Goal: Information Seeking & Learning: Learn about a topic

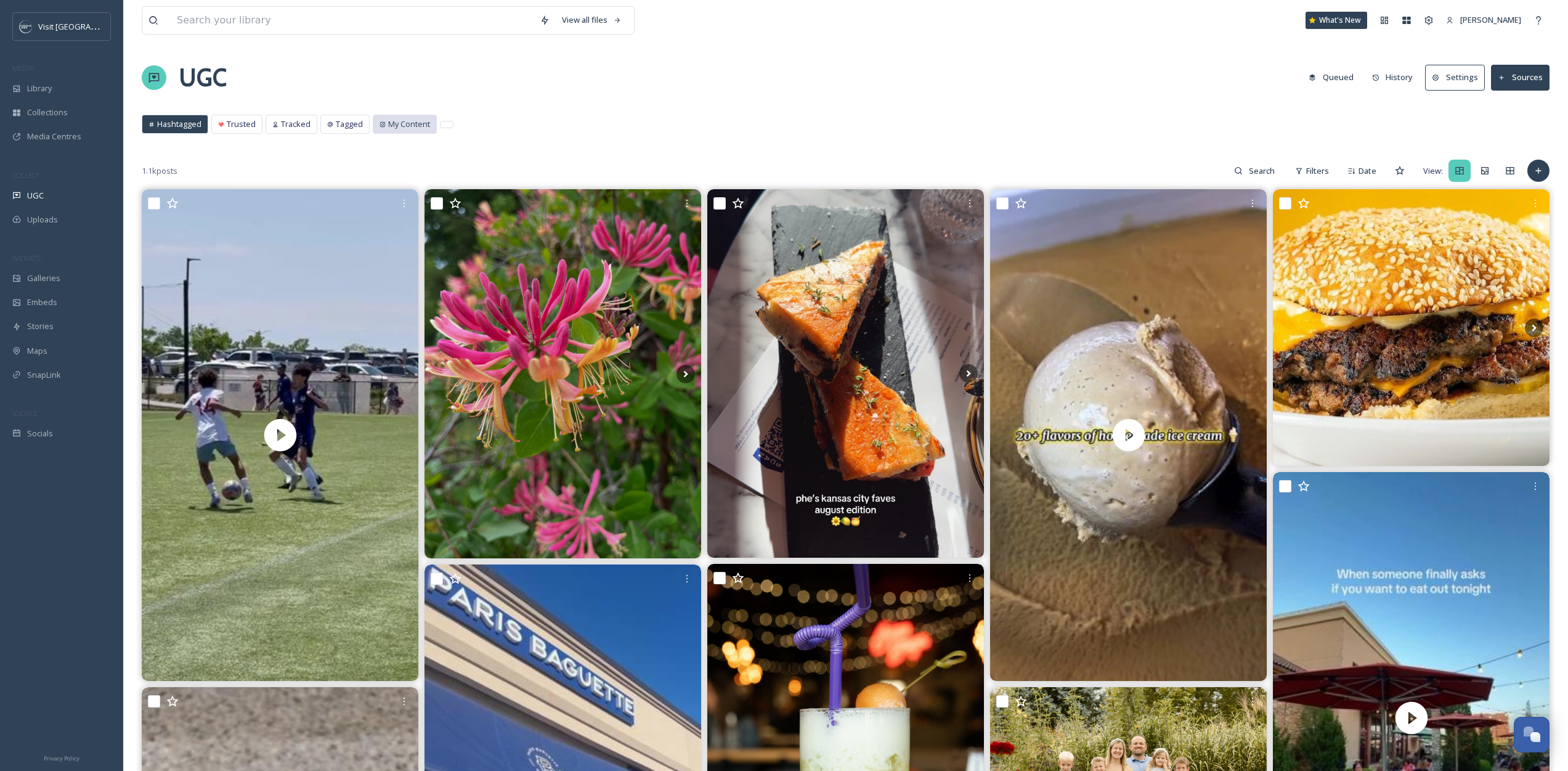
click at [413, 131] on div "My Content" at bounding box center [404, 124] width 63 height 18
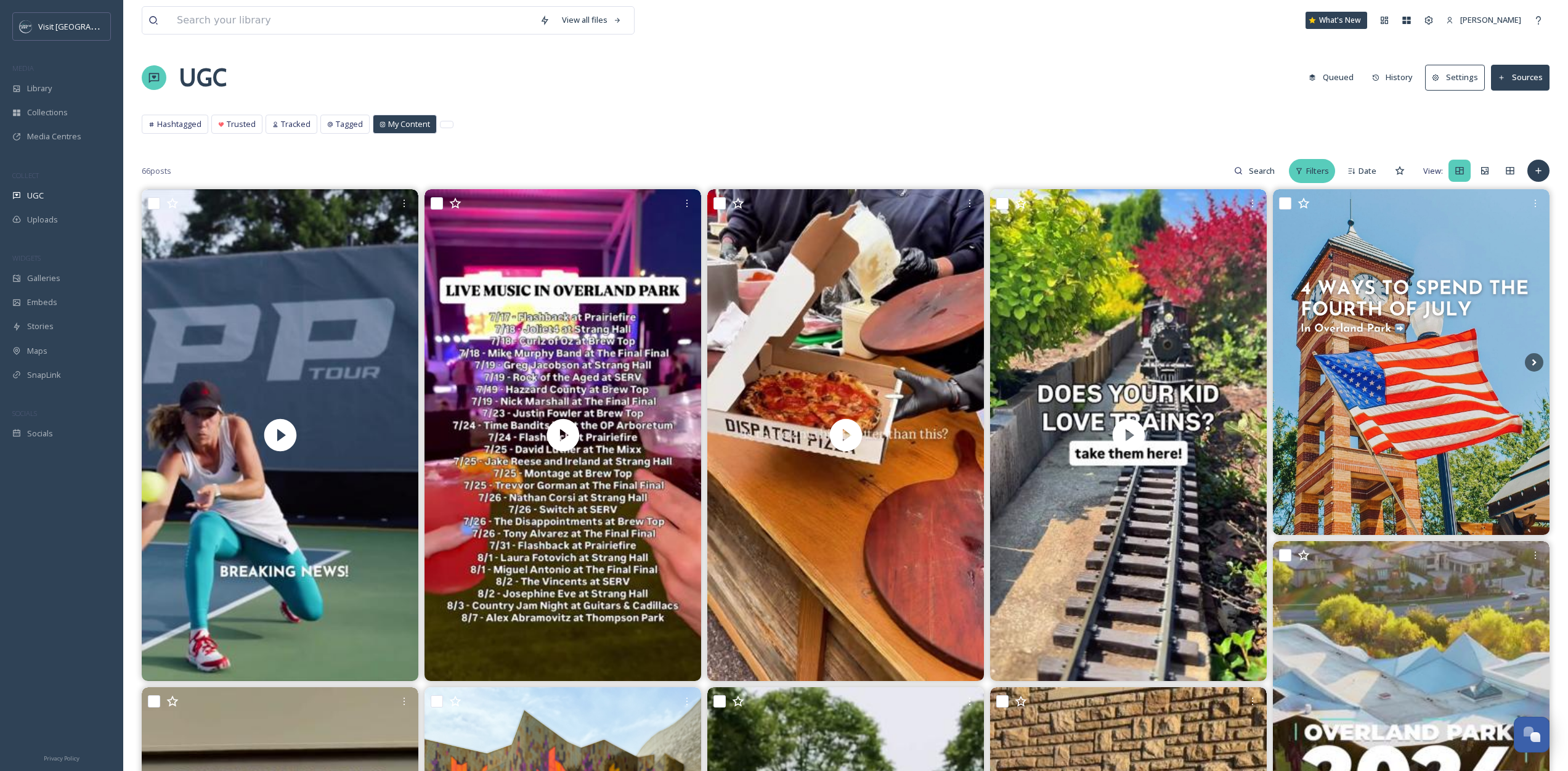
click at [1316, 175] on span "Filters" at bounding box center [1317, 171] width 23 height 11
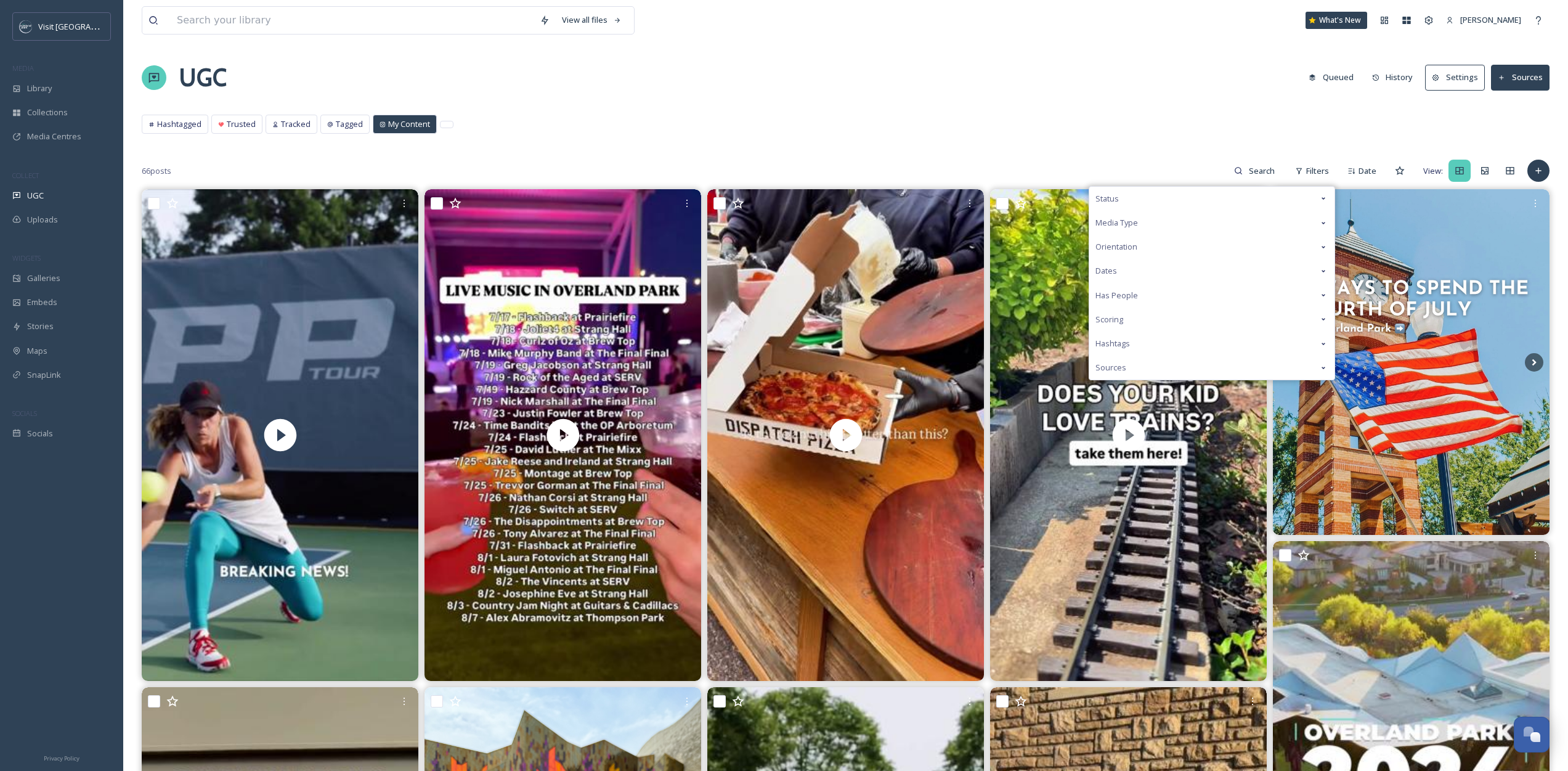
click at [1212, 365] on div "Sources" at bounding box center [1212, 368] width 245 height 24
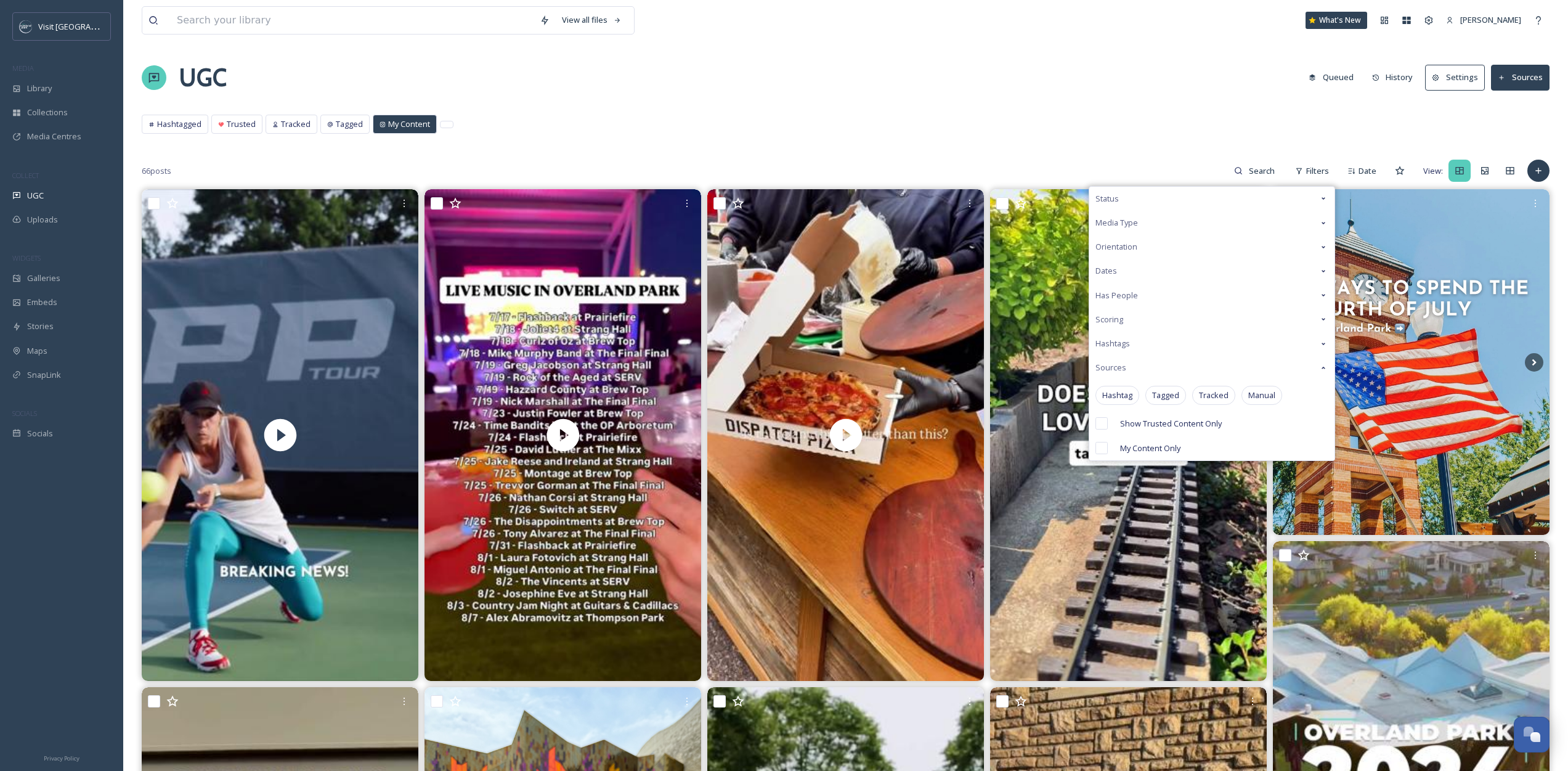
click at [1212, 349] on div "Hashtags" at bounding box center [1212, 344] width 245 height 24
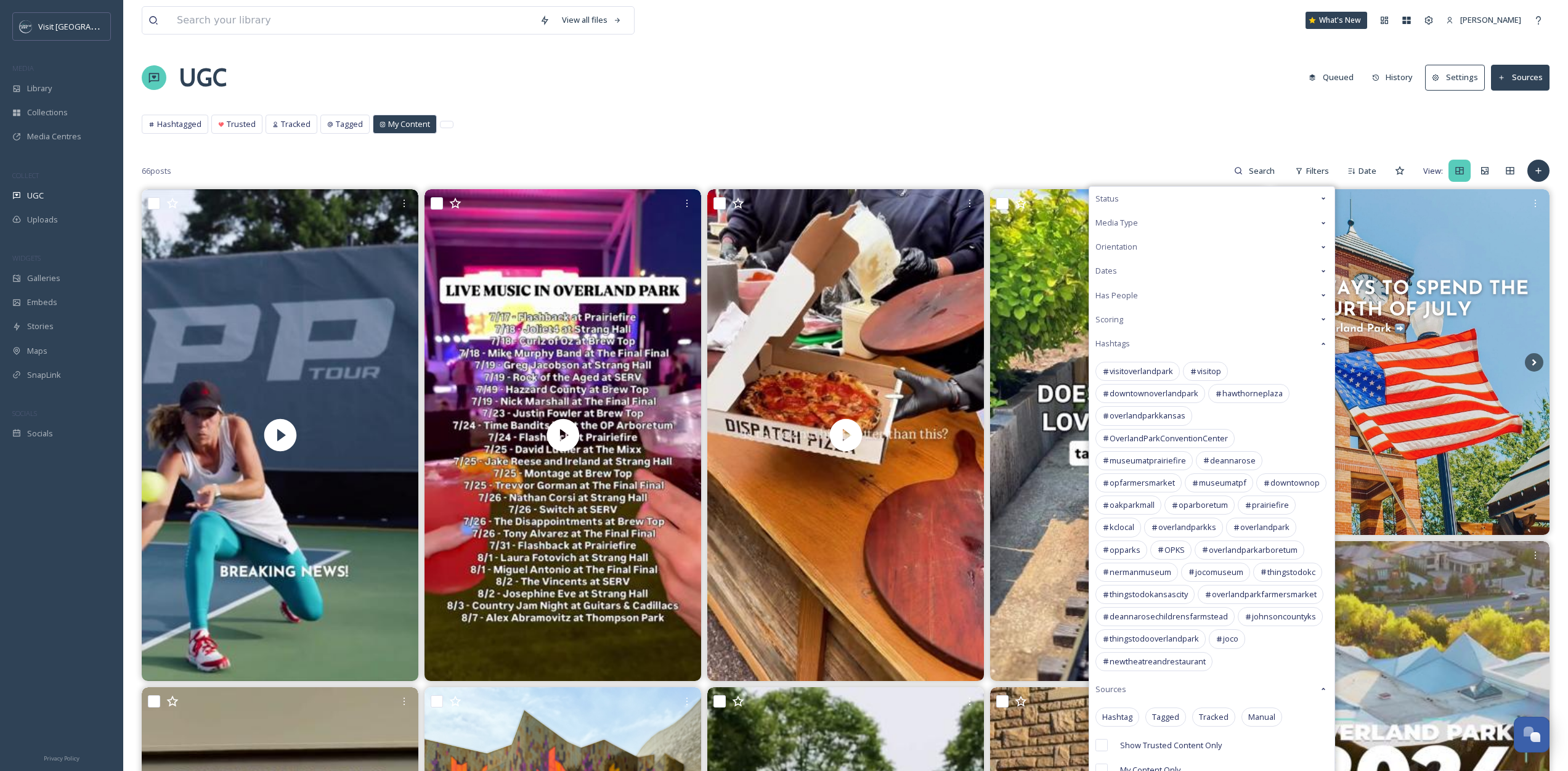
click at [1189, 226] on div "Media Type" at bounding box center [1212, 223] width 245 height 24
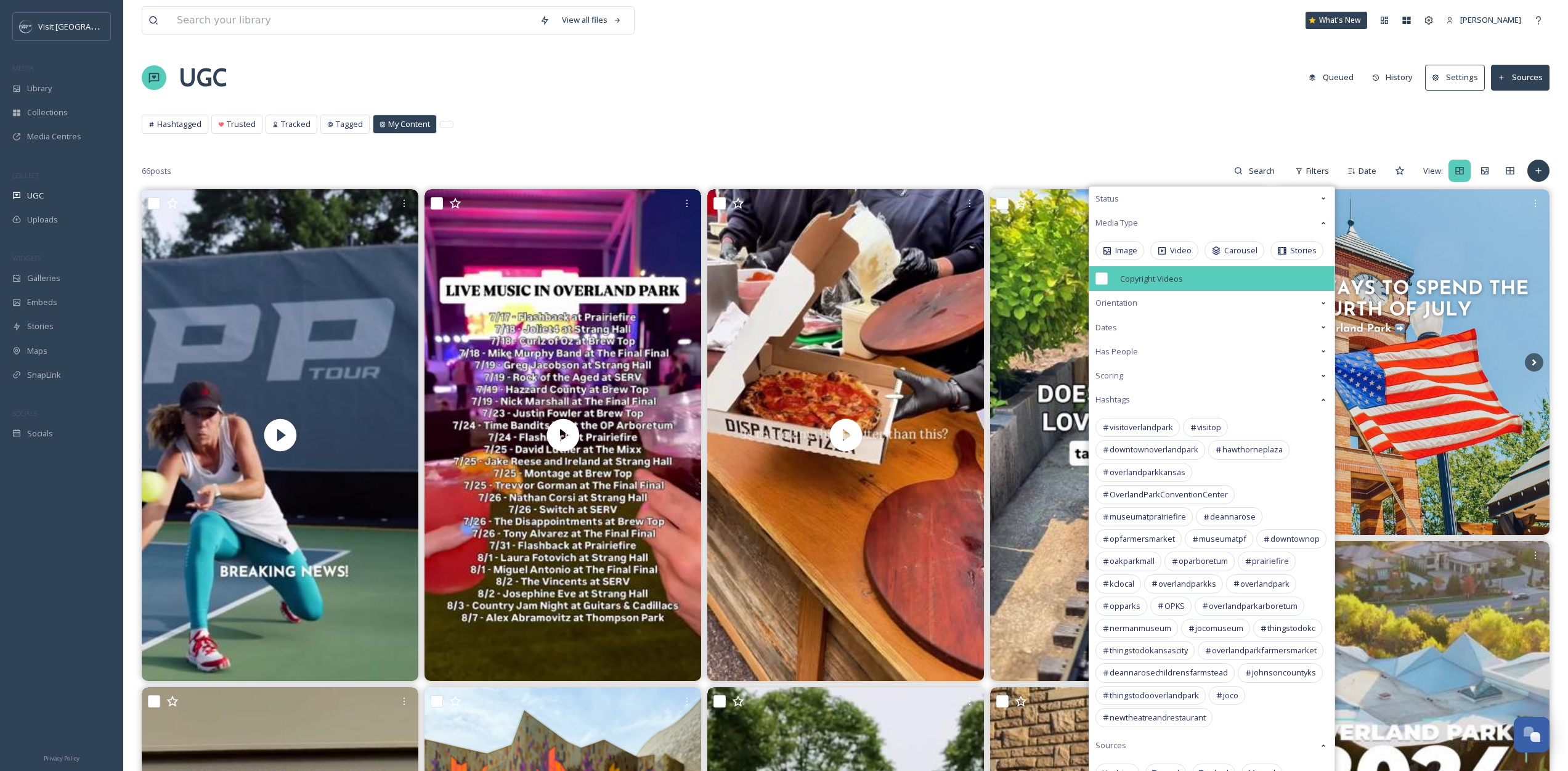
click at [1124, 278] on span "Copyright Videos" at bounding box center [1151, 278] width 63 height 11
checkbox input "true"
click at [1160, 249] on icon at bounding box center [1162, 251] width 10 height 10
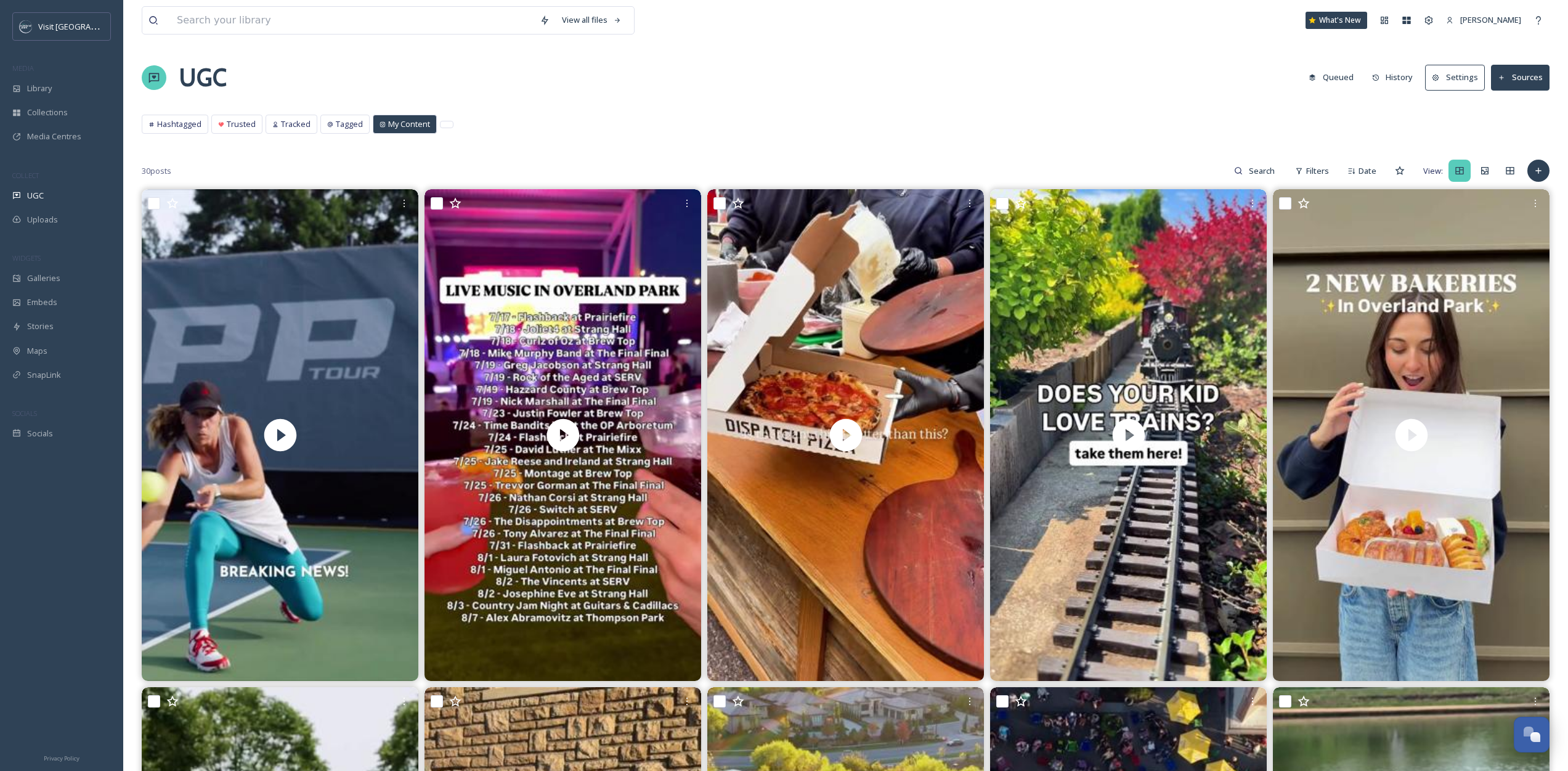
click at [853, 133] on div "Hashtagged Trusted Tracked Tagged My Content Hashtagged Trusted Tracked Tagged …" at bounding box center [845, 127] width 1408 height 25
click at [1317, 169] on span "Filters" at bounding box center [1317, 171] width 23 height 11
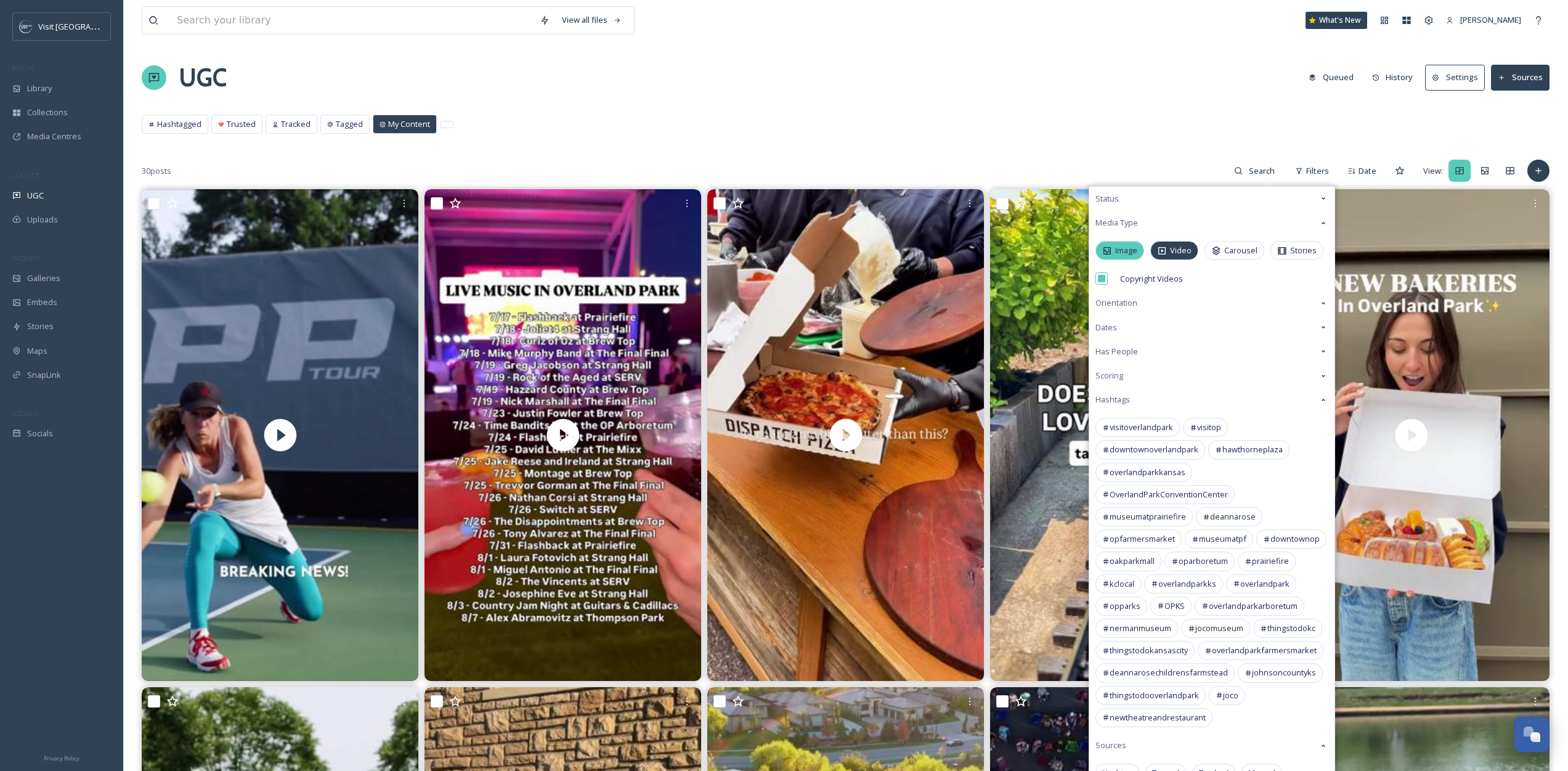
click at [1120, 245] on span "Image" at bounding box center [1126, 250] width 22 height 11
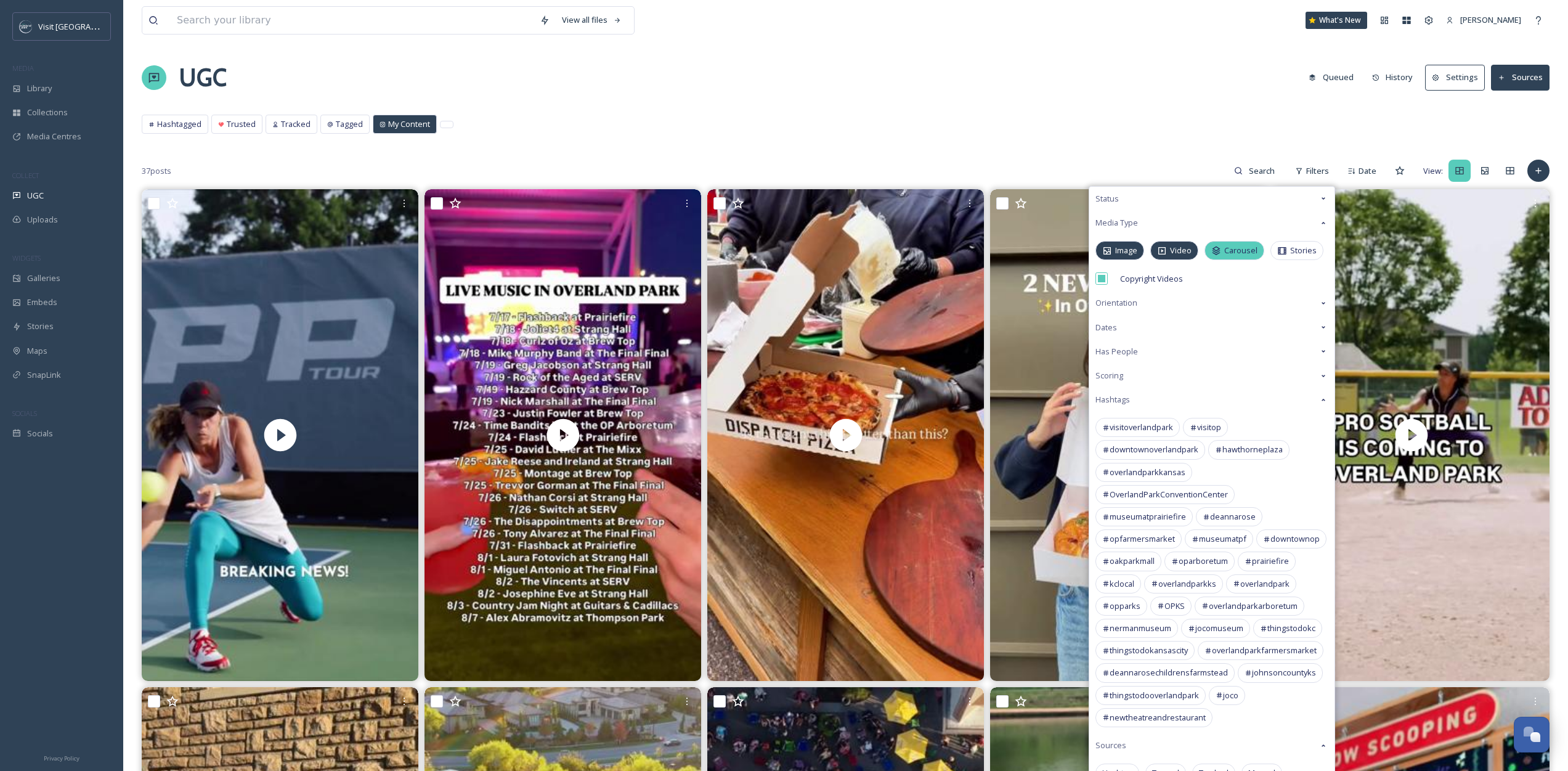
click at [1243, 253] on span "Carousel" at bounding box center [1241, 250] width 33 height 11
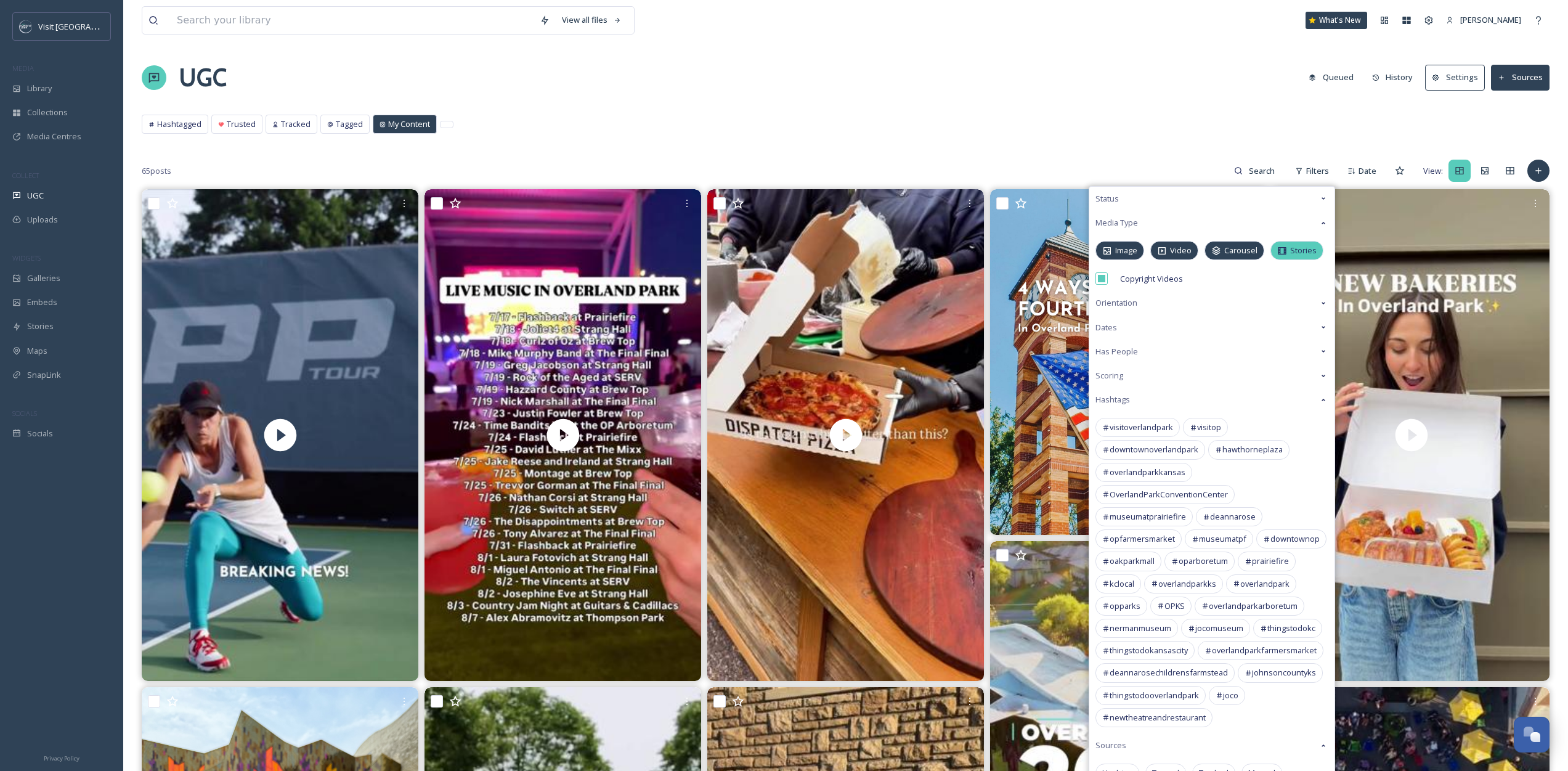
click at [1286, 255] on icon at bounding box center [1282, 251] width 10 height 10
click at [1118, 121] on div "Hashtagged Trusted Tracked Tagged My Content Hashtagged Trusted Tracked Tagged …" at bounding box center [845, 127] width 1408 height 25
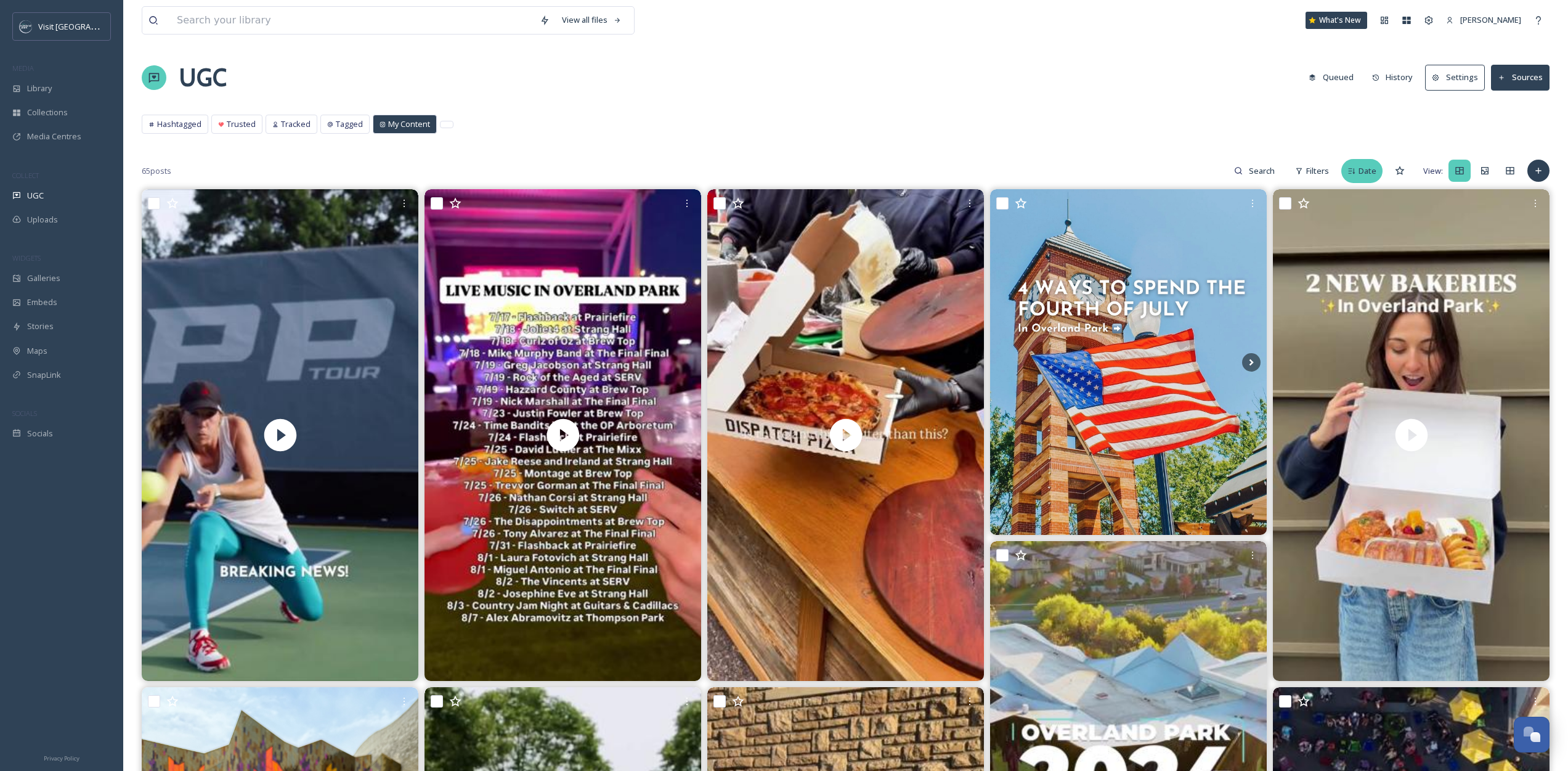
click at [1369, 164] on div "Date" at bounding box center [1361, 171] width 41 height 24
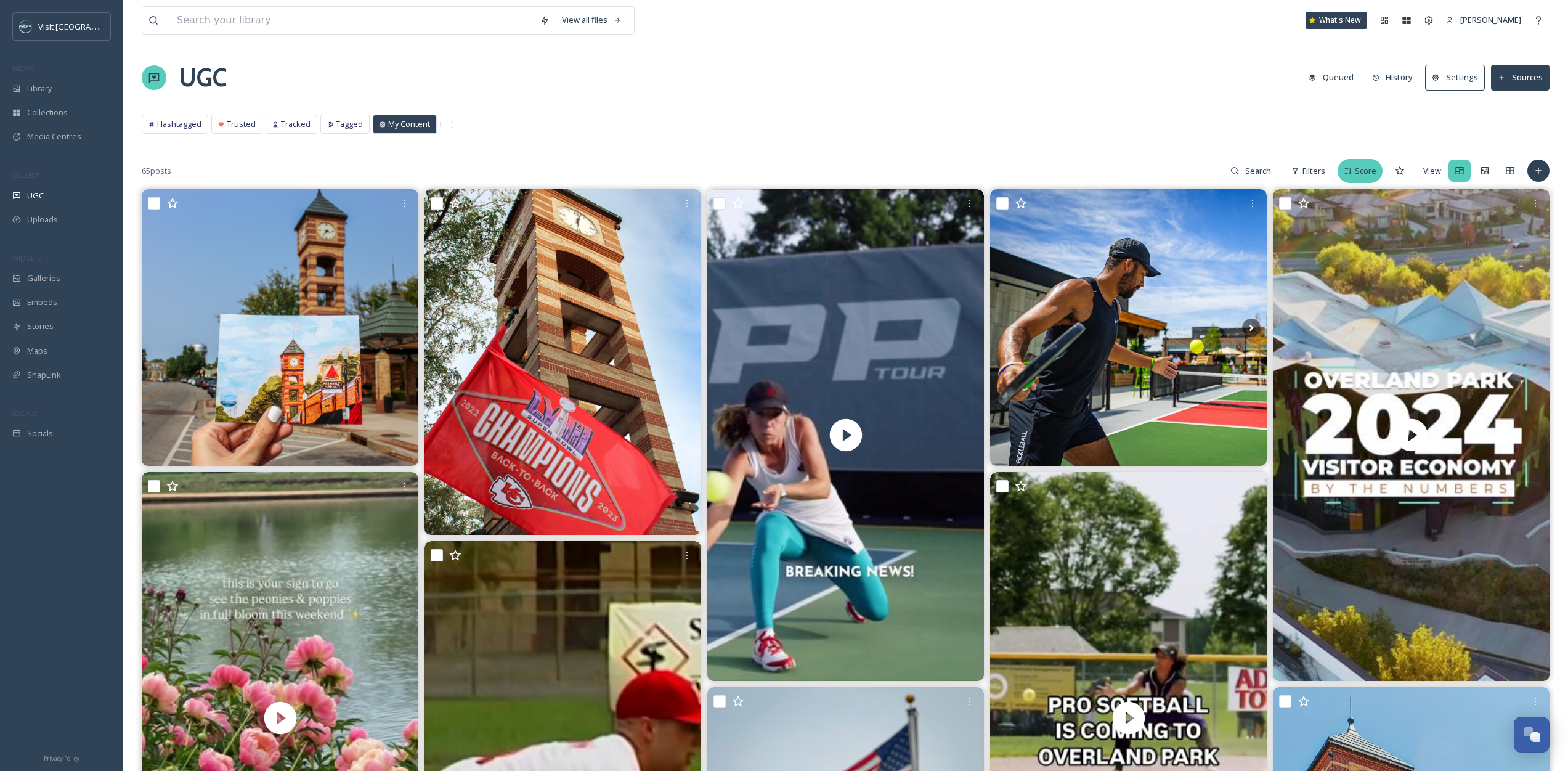
click at [1369, 164] on div "Score" at bounding box center [1360, 171] width 45 height 24
